Goal: Find specific page/section: Locate a particular part of the current website

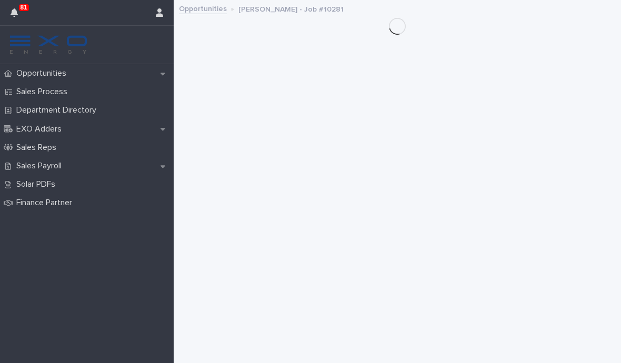
click at [483, 72] on div "Loading... Saving… Loading... Saving…" at bounding box center [397, 169] width 437 height 336
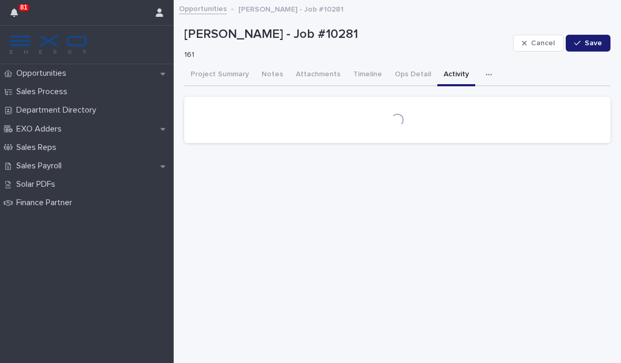
click at [42, 73] on p "Opportunities" at bounding box center [43, 73] width 63 height 10
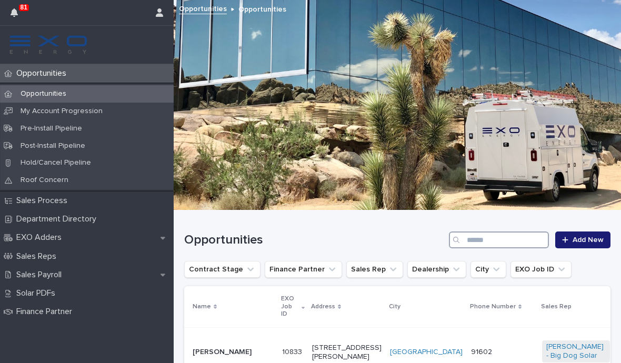
click at [485, 235] on input "Search" at bounding box center [499, 239] width 100 height 17
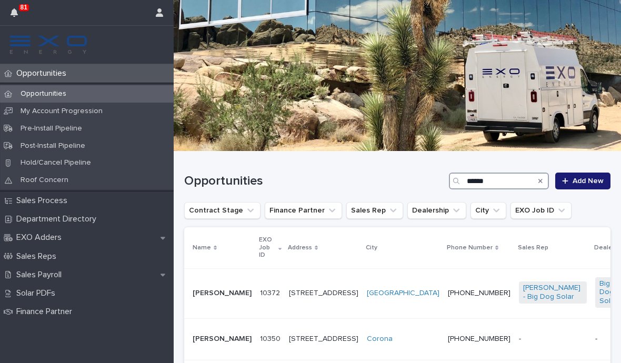
scroll to position [58, 0]
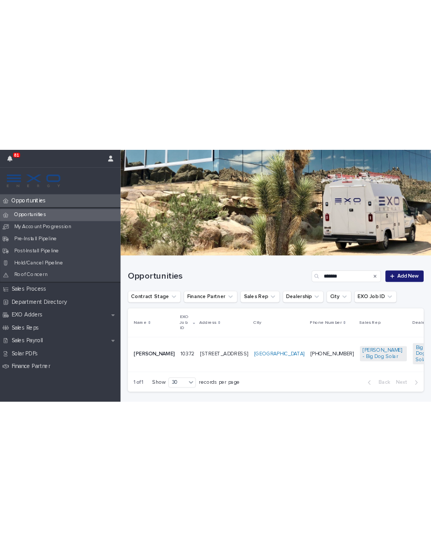
scroll to position [58, 0]
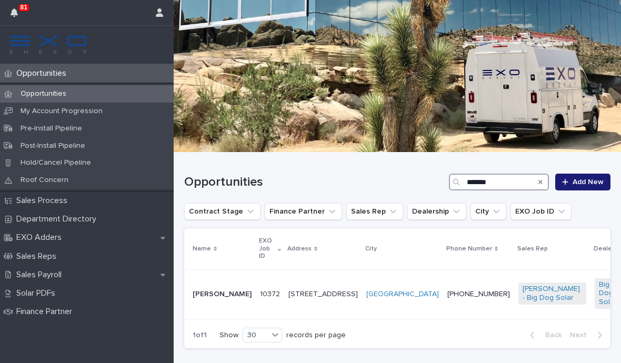
type input "*******"
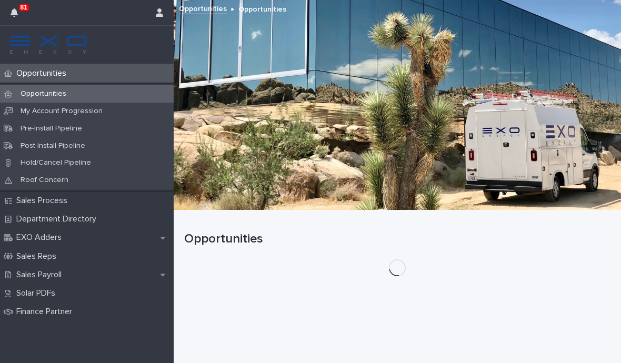
click at [210, 337] on div "Loading... Saving… Loading... Saving… Opportunities" at bounding box center [397, 273] width 437 height 126
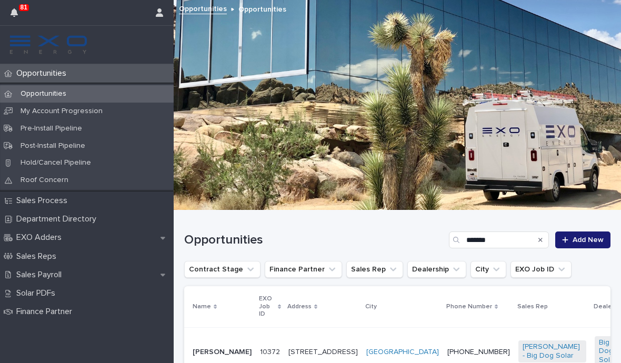
click at [227, 348] on p "[PERSON_NAME]" at bounding box center [221, 352] width 59 height 9
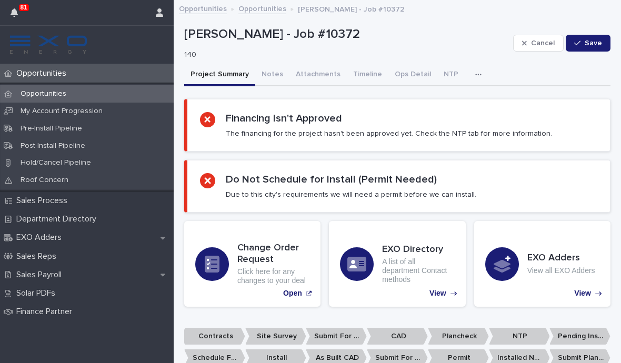
click at [475, 76] on icon "button" at bounding box center [478, 74] width 6 height 7
click at [308, 73] on button "Attachments" at bounding box center [317, 75] width 57 height 22
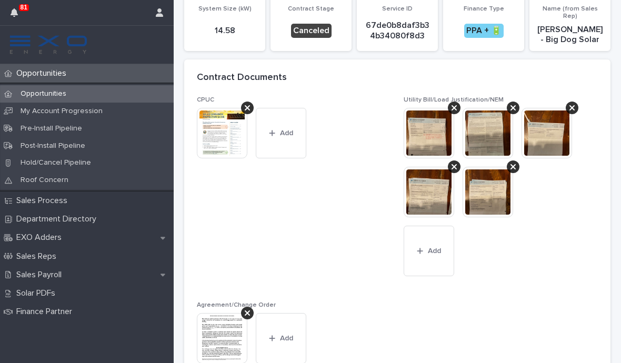
scroll to position [103, 0]
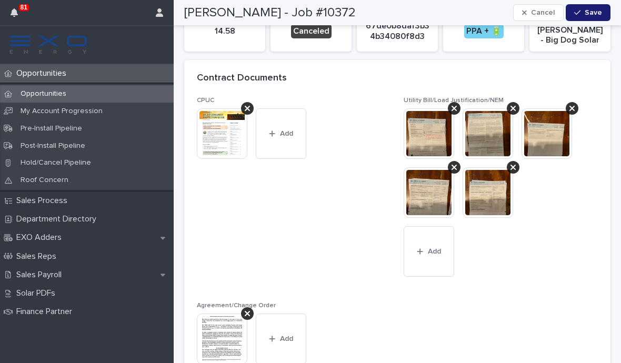
click at [426, 123] on img at bounding box center [428, 133] width 50 height 50
